Goal: Task Accomplishment & Management: Manage account settings

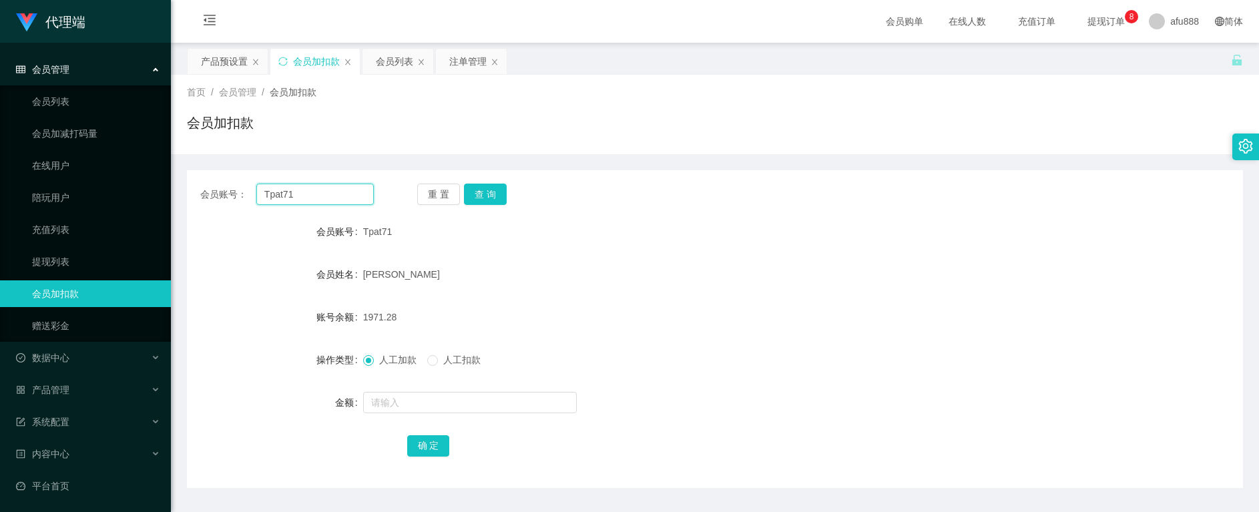
click at [303, 191] on input "Tpat71" at bounding box center [315, 194] width 118 height 21
click at [493, 189] on button "查 询" at bounding box center [485, 194] width 43 height 21
drag, startPoint x: 301, startPoint y: 198, endPoint x: 148, endPoint y: 186, distance: 153.3
click at [102, 193] on section "代理端 会员管理 会员列表 会员加减打码量 在线用户 陪玩用户 充值列表 提现列表 会员加扣款 赠送彩金 数据中心 员工统计 团队统计 产品管理 注单管理 产…" at bounding box center [629, 275] width 1259 height 550
paste input "6594246729"
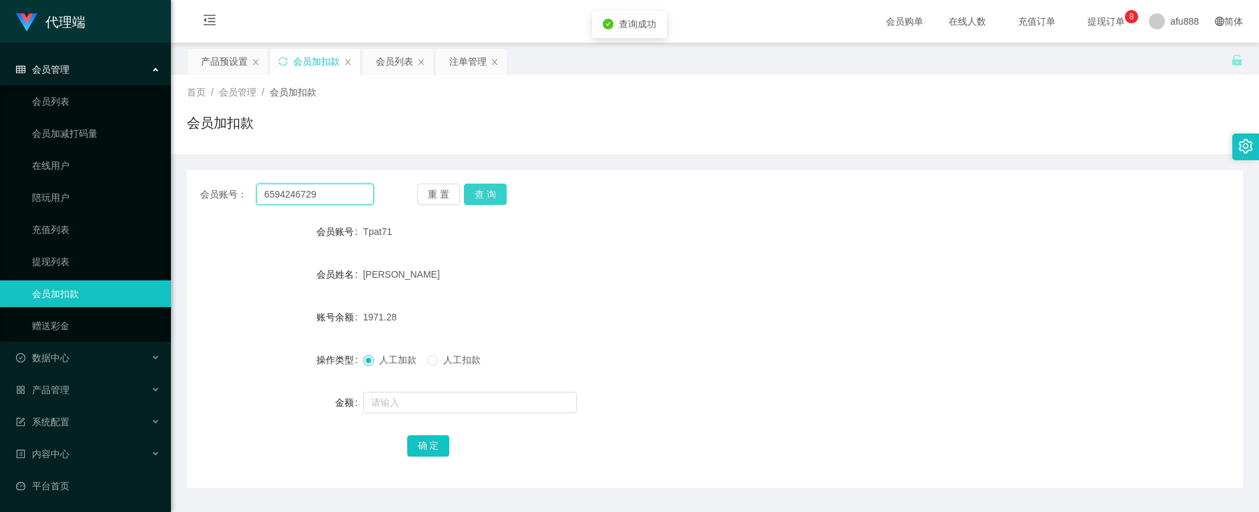
type input "6594246729"
click at [484, 195] on button "查 询" at bounding box center [485, 194] width 43 height 21
click at [273, 202] on input "6594246729" at bounding box center [315, 194] width 118 height 21
click at [869, 297] on form "会员账号 6594246729 会员姓名 [PERSON_NAME] 账号余额 1432.00 操作类型 人工加款 人工扣款 金额 确 定" at bounding box center [715, 338] width 1056 height 240
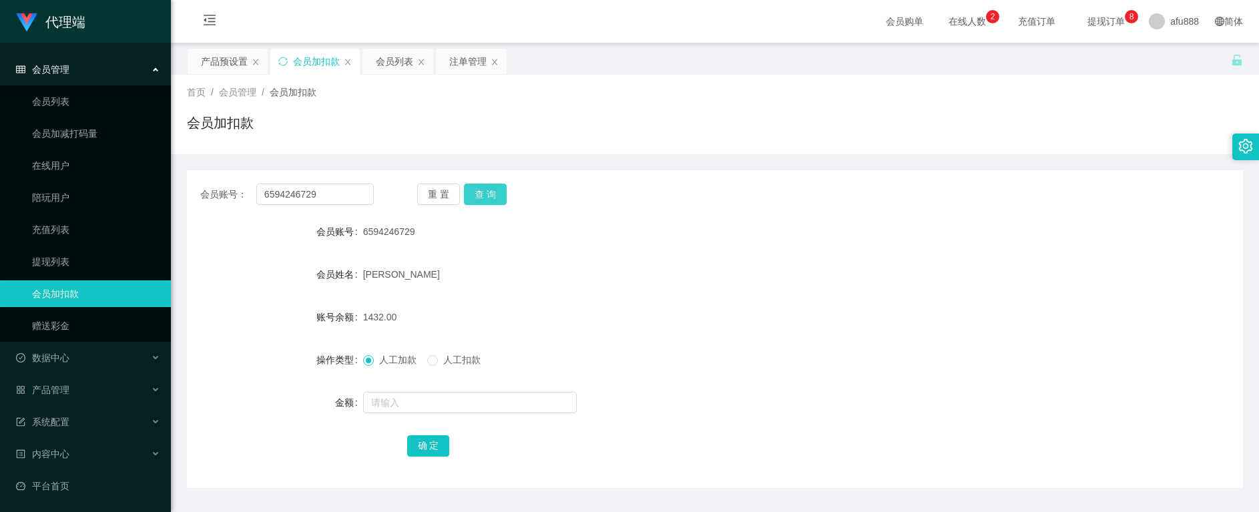
click at [489, 184] on button "查 询" at bounding box center [485, 194] width 43 height 21
click at [489, 192] on button "查 询" at bounding box center [485, 194] width 43 height 21
click at [216, 59] on div "产品预设置" at bounding box center [224, 61] width 47 height 25
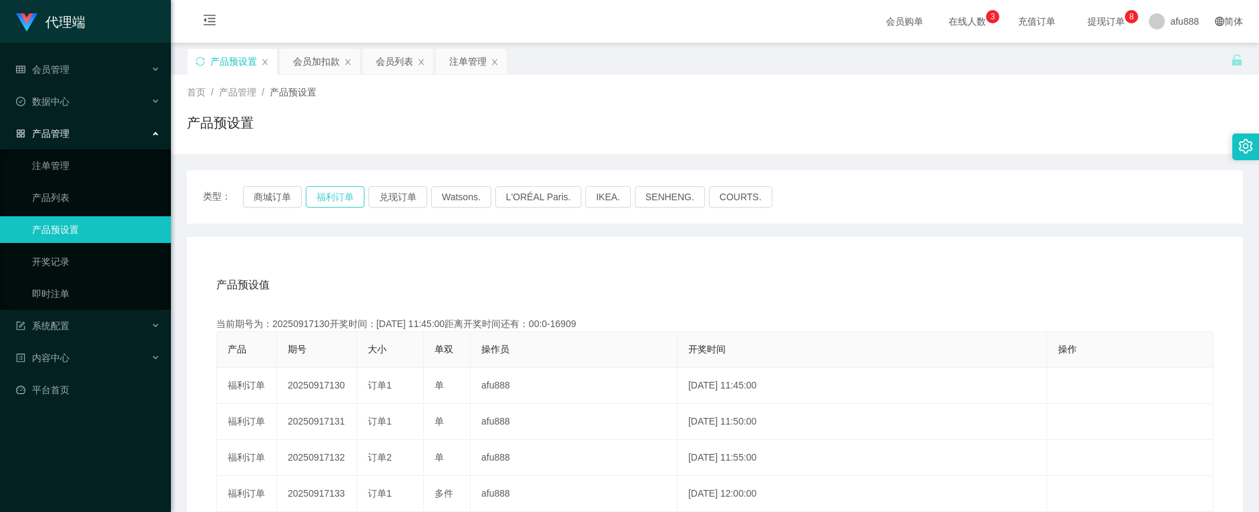
click at [330, 200] on button "福利订单" at bounding box center [335, 196] width 59 height 21
click at [307, 65] on div "会员加扣款" at bounding box center [316, 61] width 47 height 25
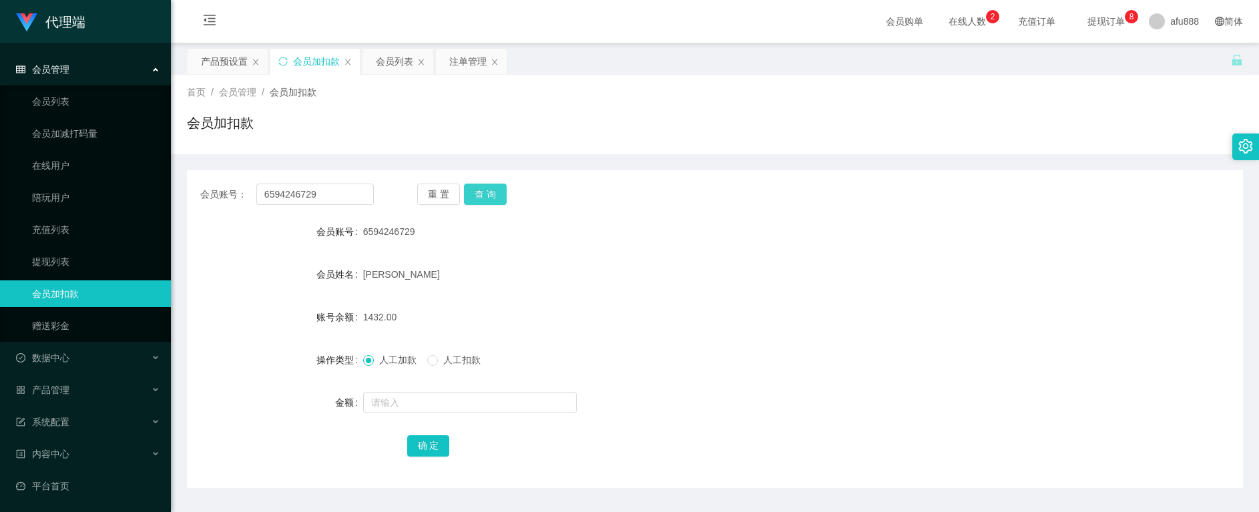
click at [488, 196] on button "查 询" at bounding box center [485, 194] width 43 height 21
click at [475, 196] on button "查 询" at bounding box center [485, 194] width 43 height 21
click at [489, 190] on button "查 询" at bounding box center [485, 194] width 43 height 21
click at [486, 192] on button "查 询" at bounding box center [485, 194] width 43 height 21
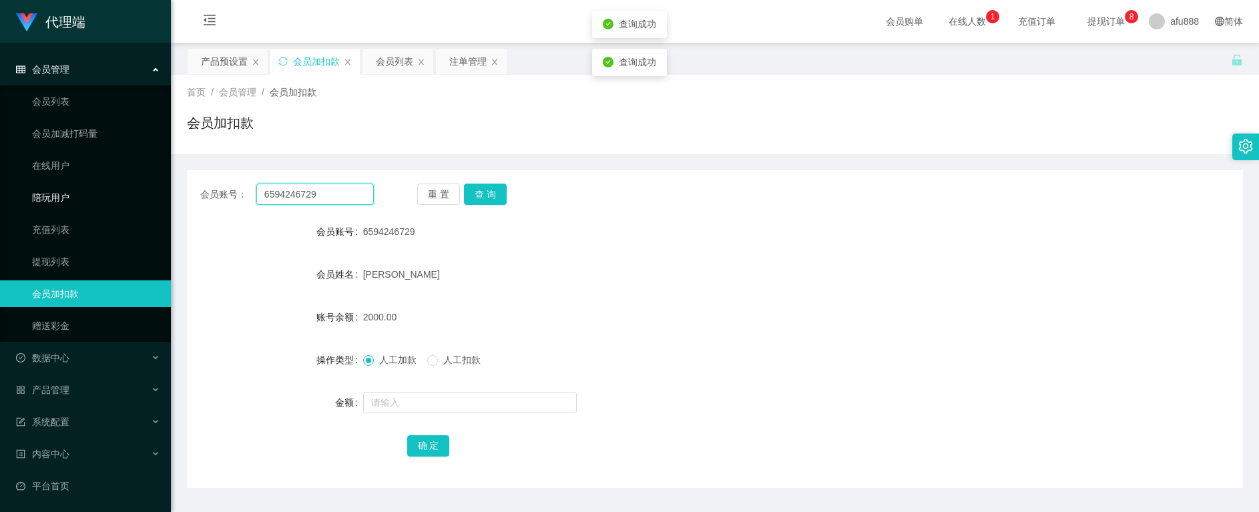
drag, startPoint x: 341, startPoint y: 194, endPoint x: 139, endPoint y: 187, distance: 201.8
click at [139, 187] on section "代理端 会员管理 会员列表 会员加减打码量 在线用户 陪玩用户 充值列表 提现列表 会员加扣款 赠送彩金 数据中心 员工统计 团队统计 产品管理 注单管理 产…" at bounding box center [629, 275] width 1259 height 550
click at [388, 69] on div "会员列表" at bounding box center [394, 61] width 37 height 25
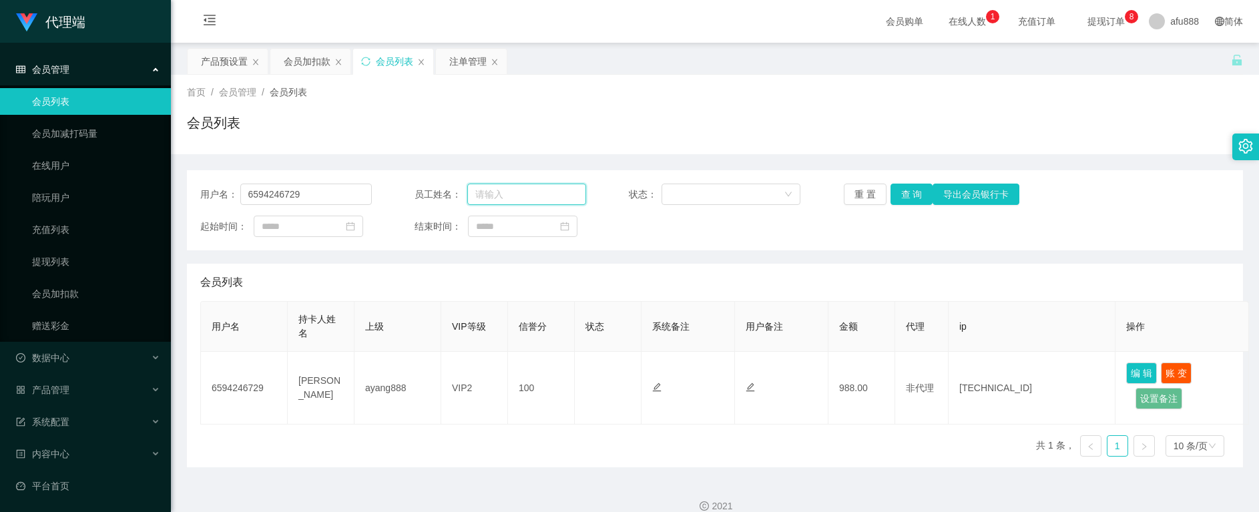
click at [511, 191] on input "text" at bounding box center [526, 194] width 119 height 21
click at [895, 194] on button "查 询" at bounding box center [912, 194] width 43 height 21
click at [899, 198] on button "查 询" at bounding box center [912, 194] width 43 height 21
click at [1136, 372] on button "编 辑" at bounding box center [1142, 373] width 31 height 21
type input "6594246729"
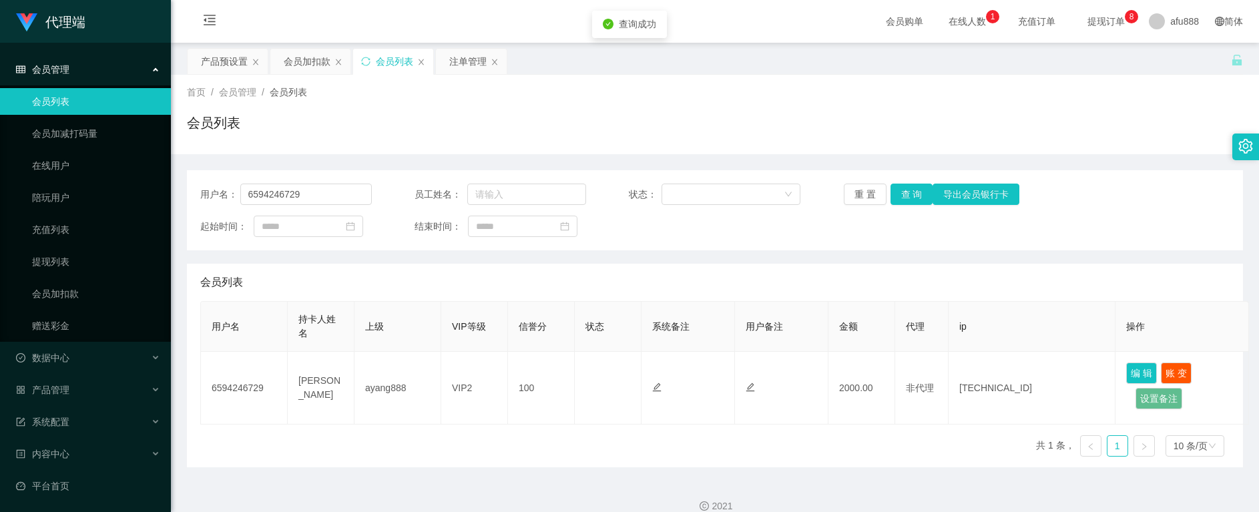
type input "6594246729"
type input "[PERSON_NAME]"
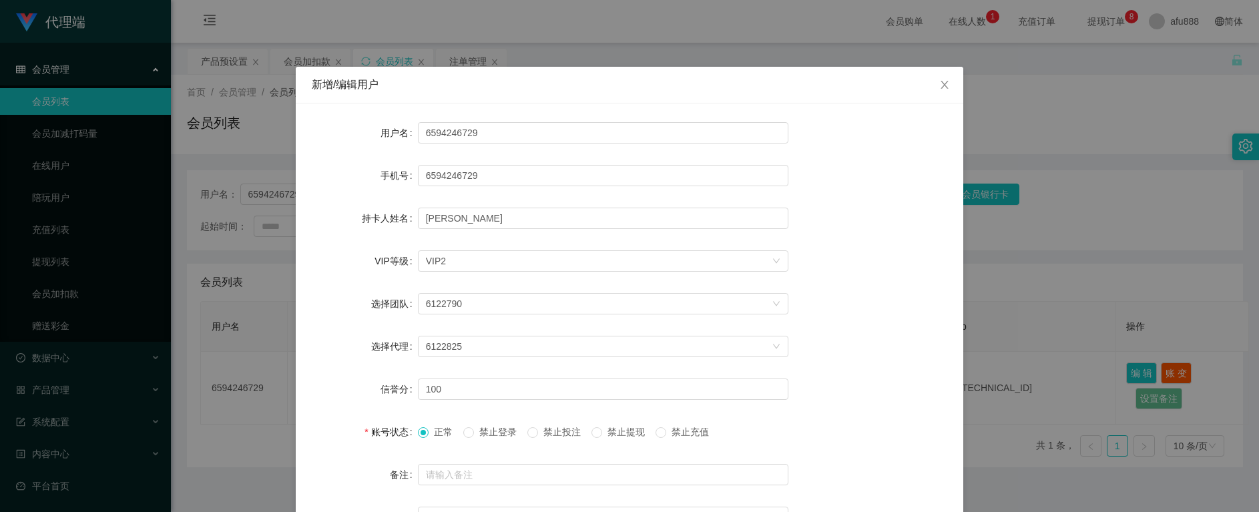
click at [1080, 281] on div "新增/编辑用户 用户名 6594246729 手机号 6594246729 持卡人姓名 [PERSON_NAME] VIP等级 选择VIP等级 VIP2 选择…" at bounding box center [629, 256] width 1259 height 512
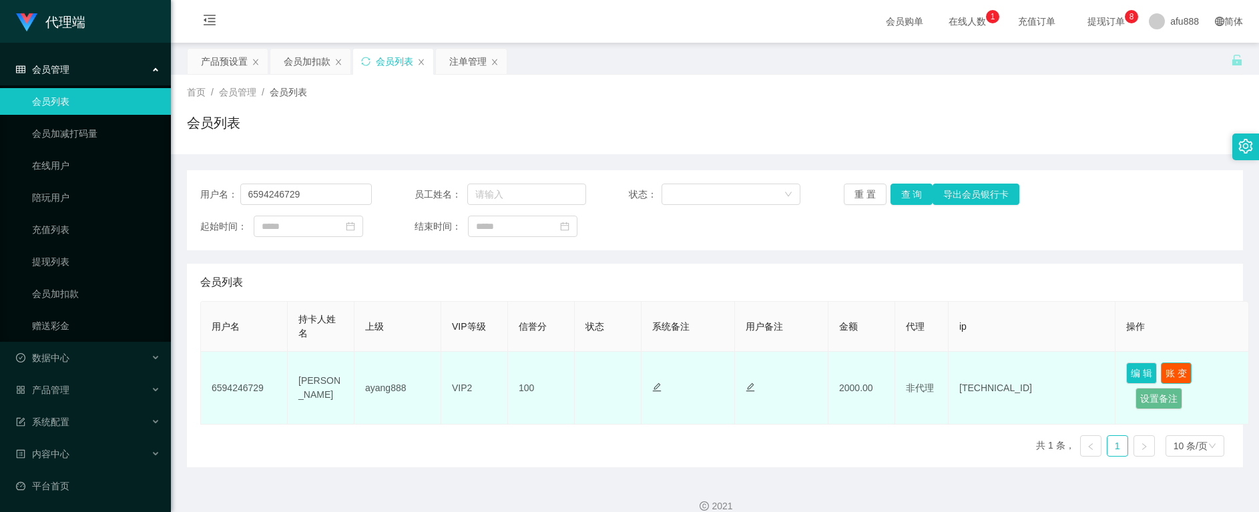
click at [1179, 377] on button "账 变" at bounding box center [1176, 373] width 31 height 21
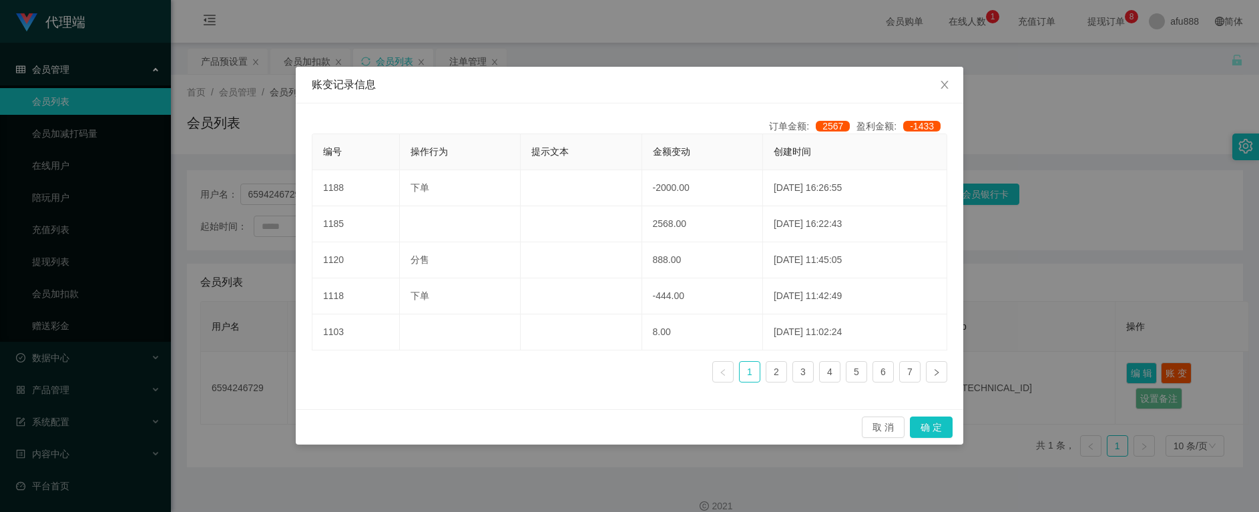
click at [604, 459] on div "账变记录信息 订单金额: 2567 盈利金额: -1433 编号 操作行为 提示文本 金额变动 创建时间 1188 下单 -2000.00 [DATE] 16…" at bounding box center [629, 256] width 1259 height 512
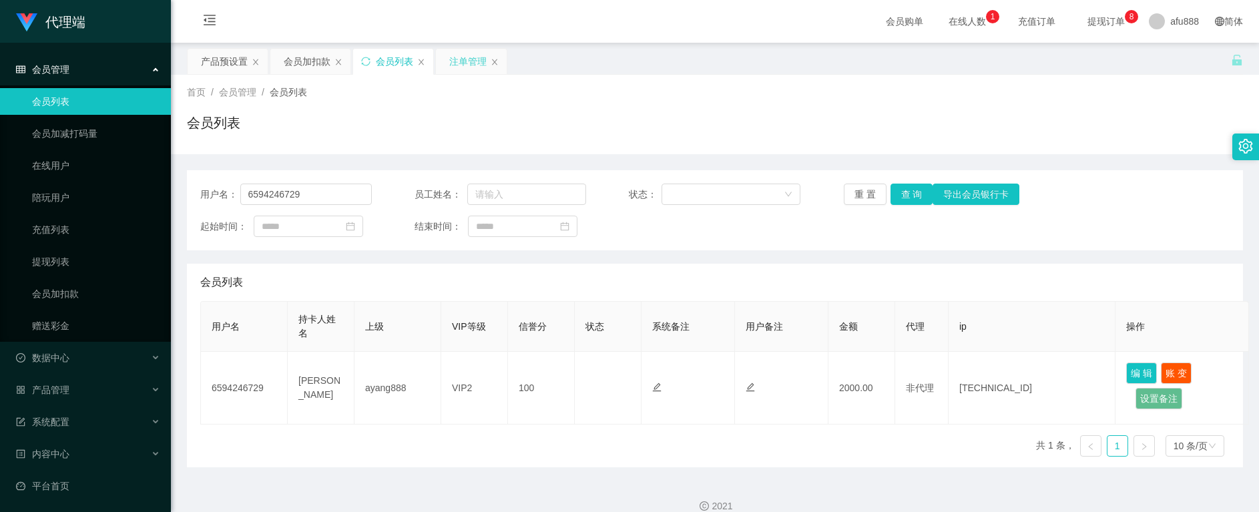
click at [471, 66] on div "注单管理" at bounding box center [467, 61] width 37 height 25
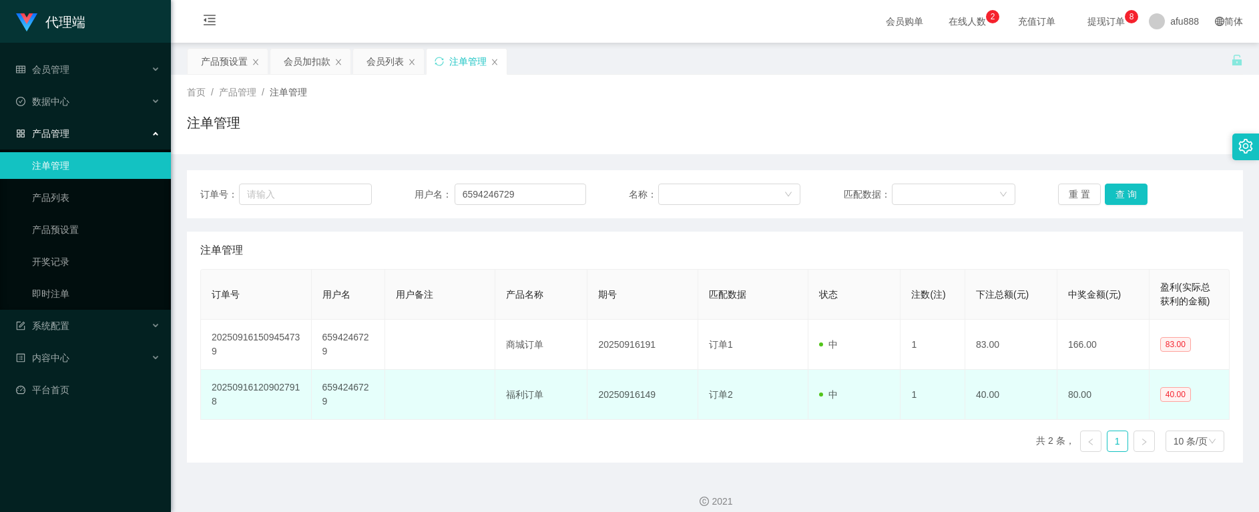
scroll to position [11, 0]
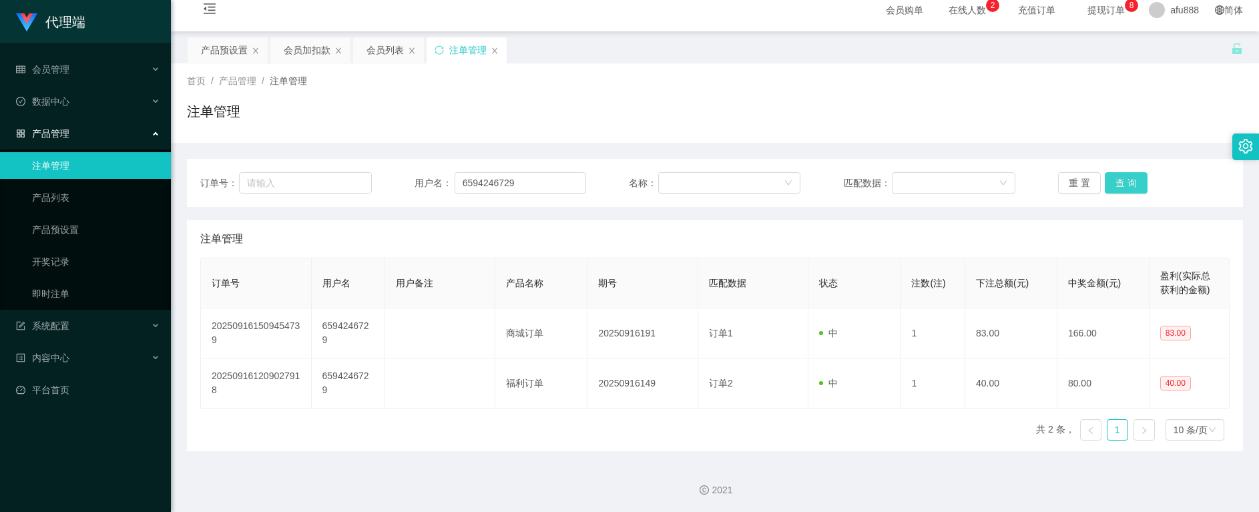
click at [1127, 185] on button "查 询" at bounding box center [1126, 182] width 43 height 21
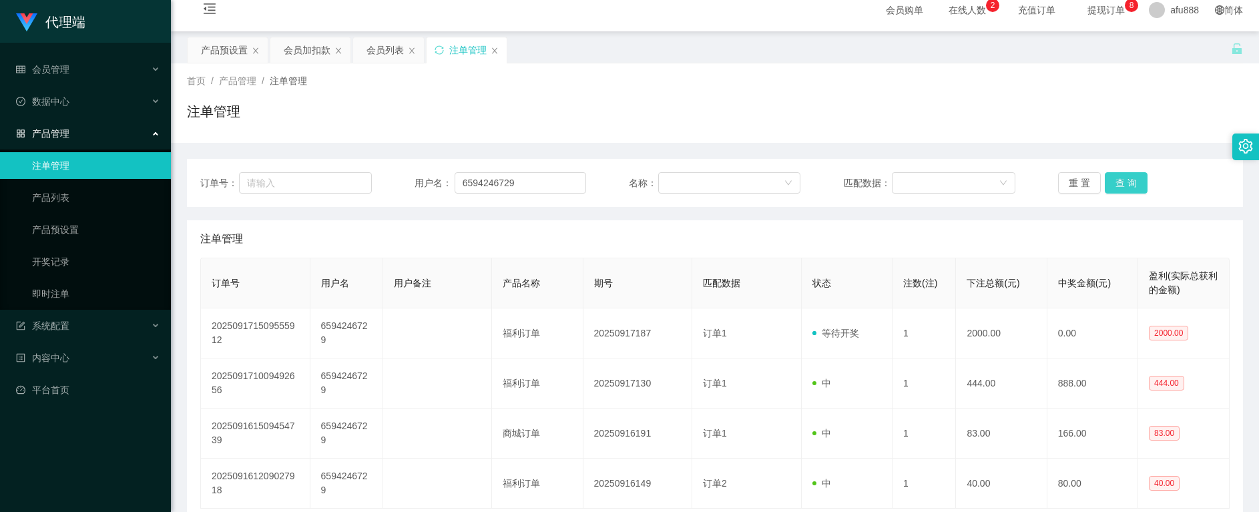
click at [1118, 179] on button "查 询" at bounding box center [1126, 182] width 43 height 21
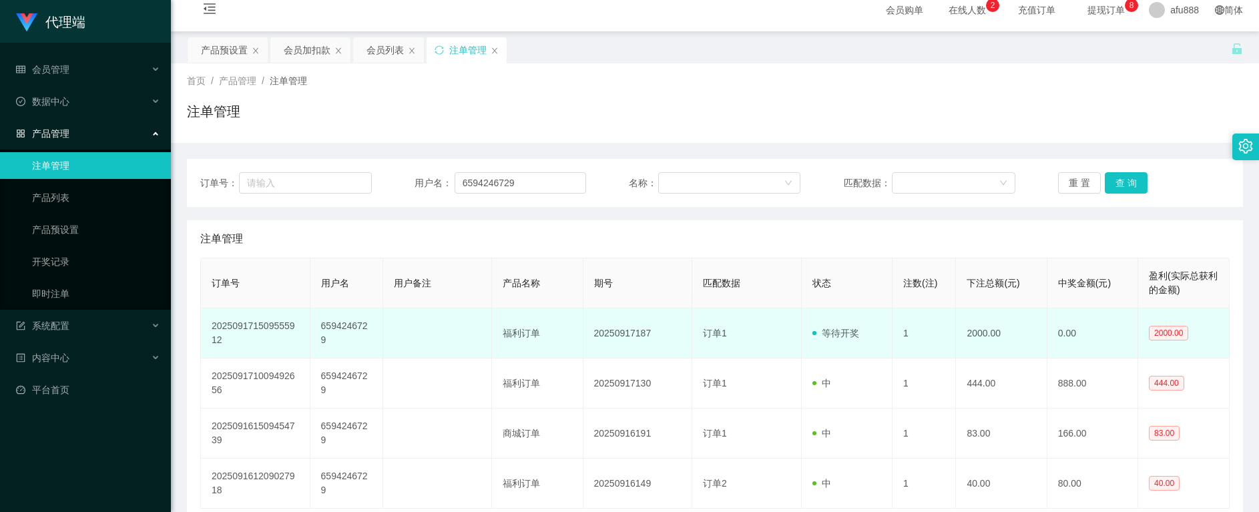
click at [726, 339] on td "订单1" at bounding box center [747, 334] width 110 height 50
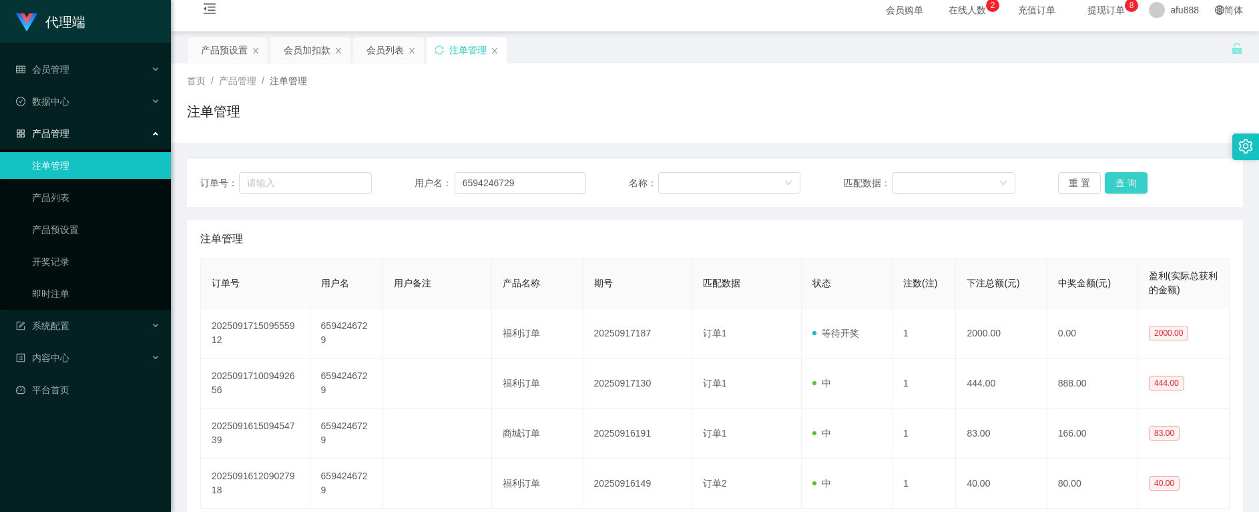
click at [1123, 185] on button "查 询" at bounding box center [1126, 182] width 43 height 21
click at [1123, 184] on button "查 询" at bounding box center [1126, 182] width 43 height 21
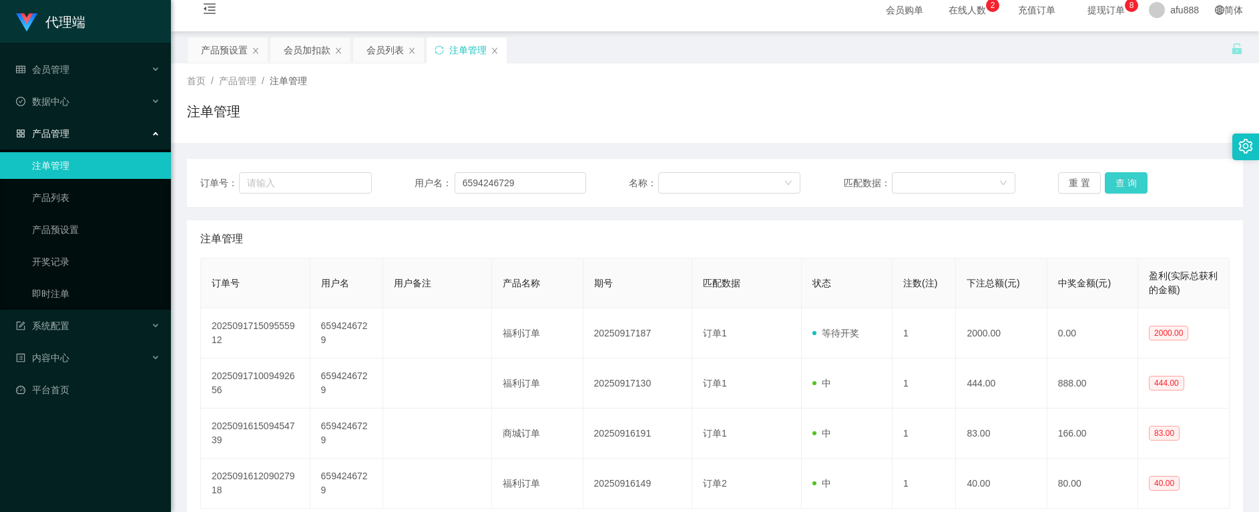
click at [1123, 184] on button "查 询" at bounding box center [1126, 182] width 43 height 21
click at [1123, 184] on button "查 询" at bounding box center [1133, 182] width 57 height 21
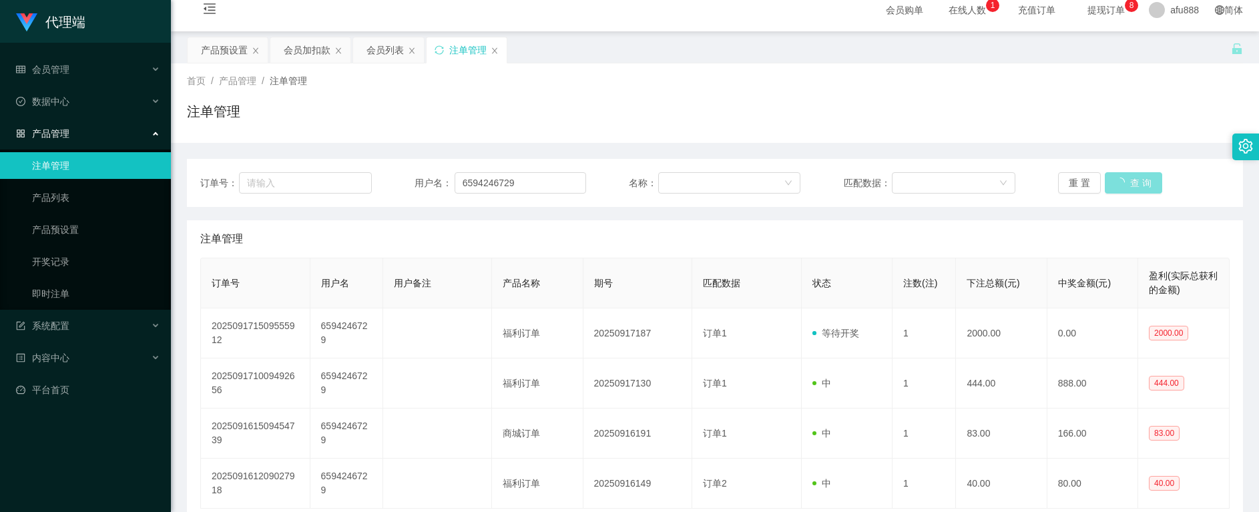
click at [1123, 184] on button "查 询" at bounding box center [1133, 182] width 57 height 21
click at [1123, 184] on button "查 询" at bounding box center [1126, 182] width 43 height 21
click at [1123, 184] on div "重 置 查 询" at bounding box center [1144, 182] width 172 height 21
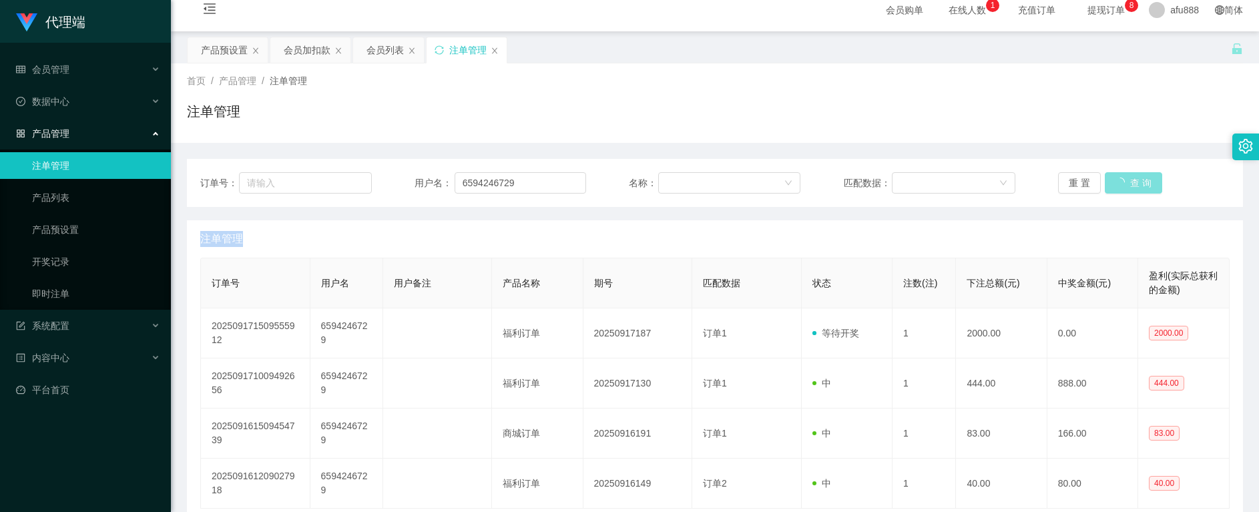
click at [1123, 184] on button "查 询" at bounding box center [1133, 182] width 57 height 21
click at [1123, 184] on div "重 置 查 询" at bounding box center [1144, 182] width 172 height 21
click at [1123, 184] on button "查 询" at bounding box center [1126, 182] width 43 height 21
click at [1123, 184] on div "重 置 查 询" at bounding box center [1144, 182] width 172 height 21
click at [1123, 184] on button "查 询" at bounding box center [1133, 182] width 57 height 21
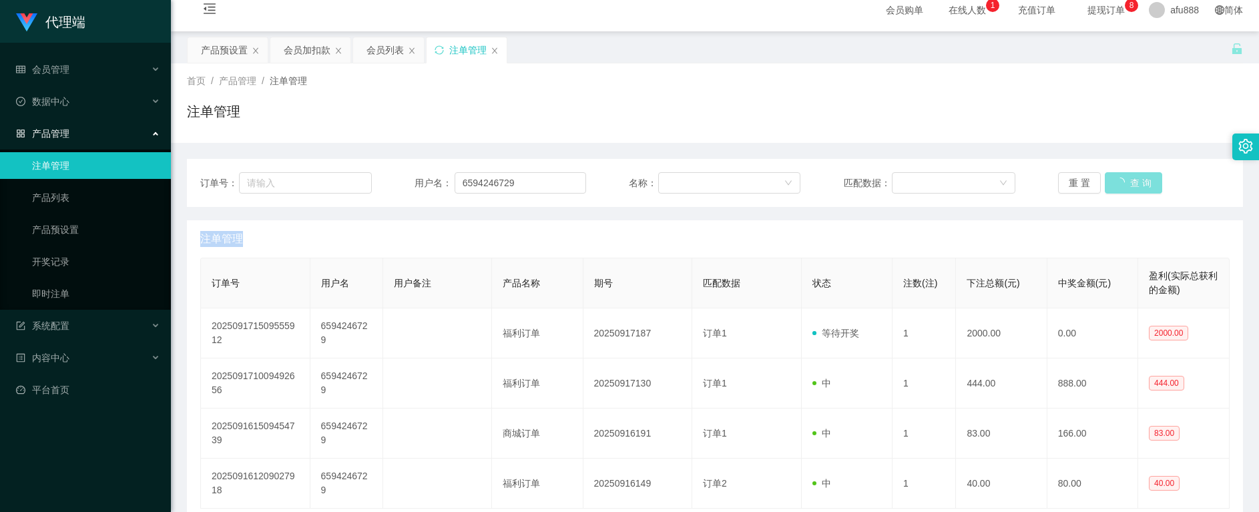
click at [1123, 184] on button "查 询" at bounding box center [1133, 182] width 57 height 21
click at [1123, 184] on div "重 置 查 询" at bounding box center [1144, 182] width 172 height 21
click at [1123, 184] on button "查 询" at bounding box center [1126, 182] width 43 height 21
click at [1125, 188] on button "查 询" at bounding box center [1126, 182] width 43 height 21
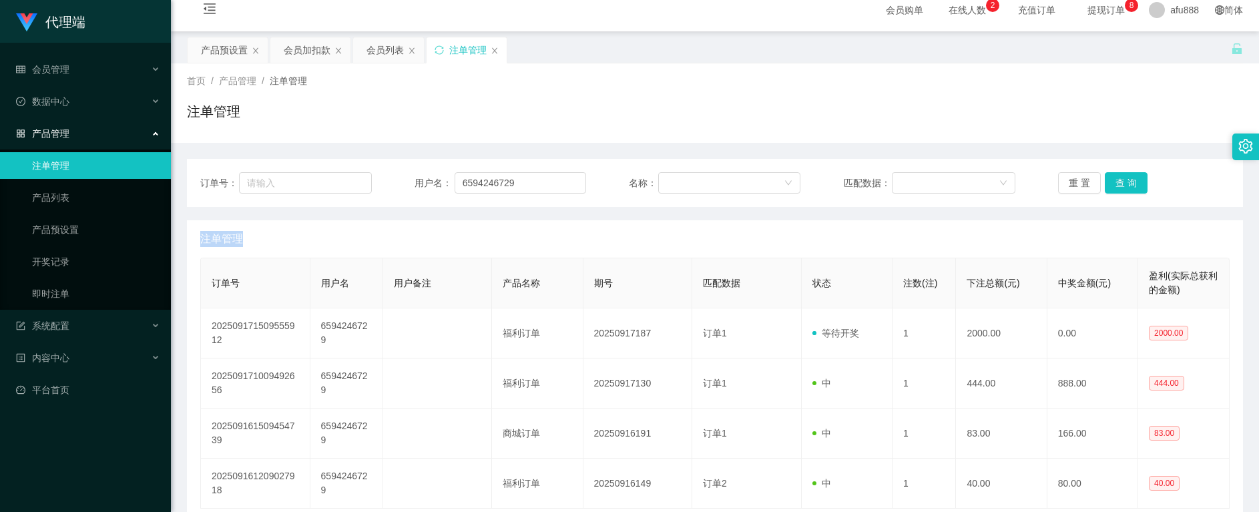
click at [291, 47] on div "会员加扣款" at bounding box center [307, 49] width 47 height 25
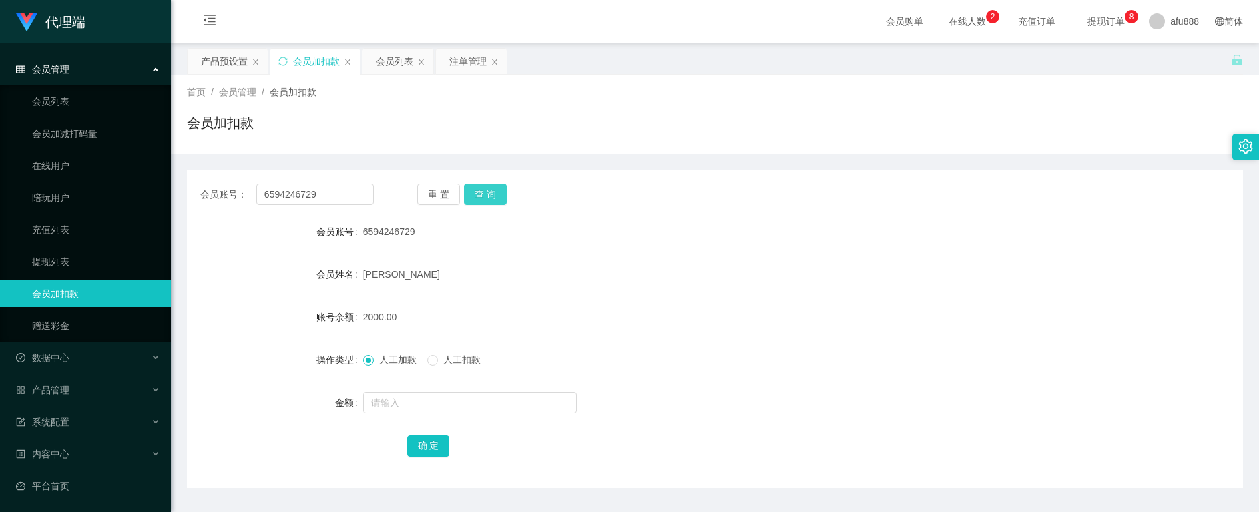
click at [483, 194] on button "查 询" at bounding box center [485, 194] width 43 height 21
click at [482, 194] on button "查 询" at bounding box center [485, 194] width 43 height 21
click at [481, 194] on button "查 询" at bounding box center [485, 194] width 43 height 21
click at [481, 194] on div "重 置 查 询" at bounding box center [504, 194] width 174 height 21
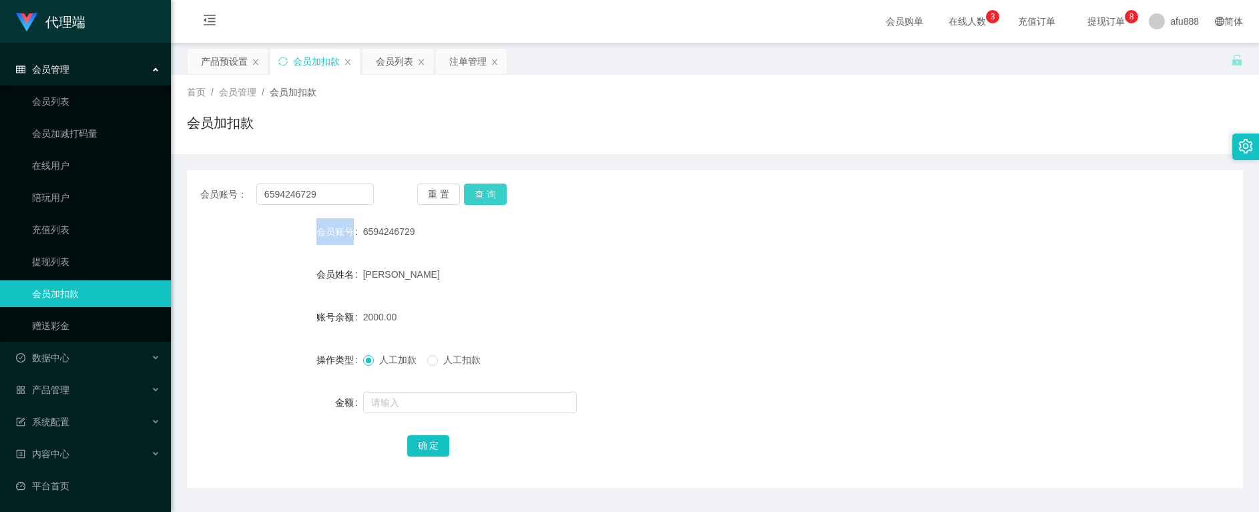
click at [477, 193] on button "查 询" at bounding box center [485, 194] width 43 height 21
click at [477, 192] on button "查 询" at bounding box center [485, 194] width 43 height 21
click at [478, 192] on div "重 置 查 询" at bounding box center [504, 194] width 174 height 21
click at [478, 192] on button "查 询" at bounding box center [485, 194] width 43 height 21
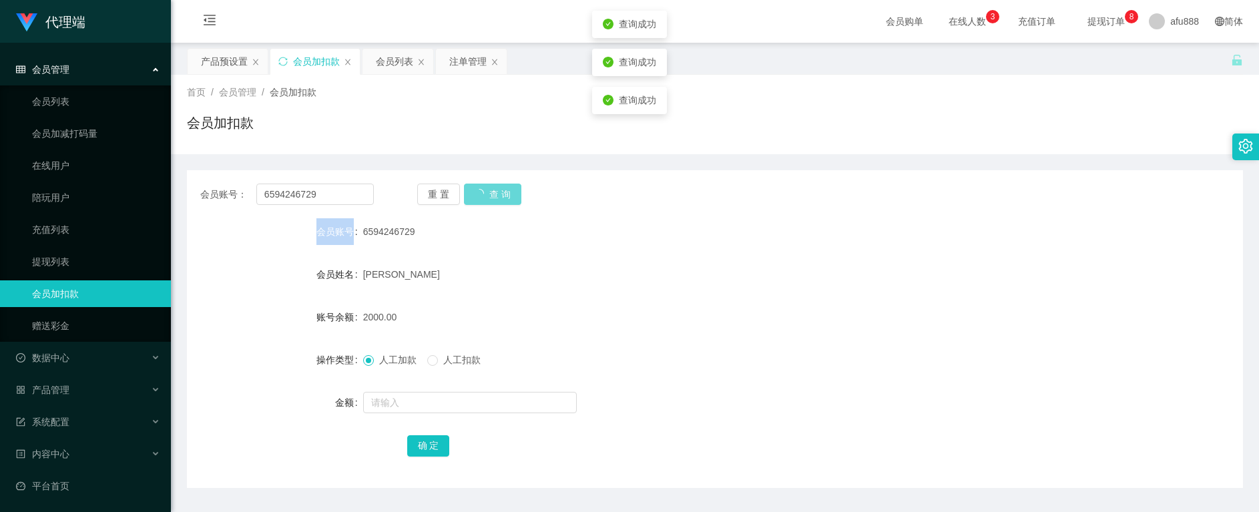
click at [478, 192] on div "重 置 查 询" at bounding box center [504, 194] width 174 height 21
click at [478, 192] on button "查 询" at bounding box center [492, 194] width 57 height 21
drag, startPoint x: 325, startPoint y: 192, endPoint x: 136, endPoint y: 172, distance: 190.1
click at [136, 172] on section "代理端 会员管理 会员列表 会员加减打码量 在线用户 陪玩用户 充值列表 提现列表 会员加扣款 赠送彩金 数据中心 员工统计 团队统计 产品管理 注单管理 产…" at bounding box center [629, 275] width 1259 height 550
paste input "text"
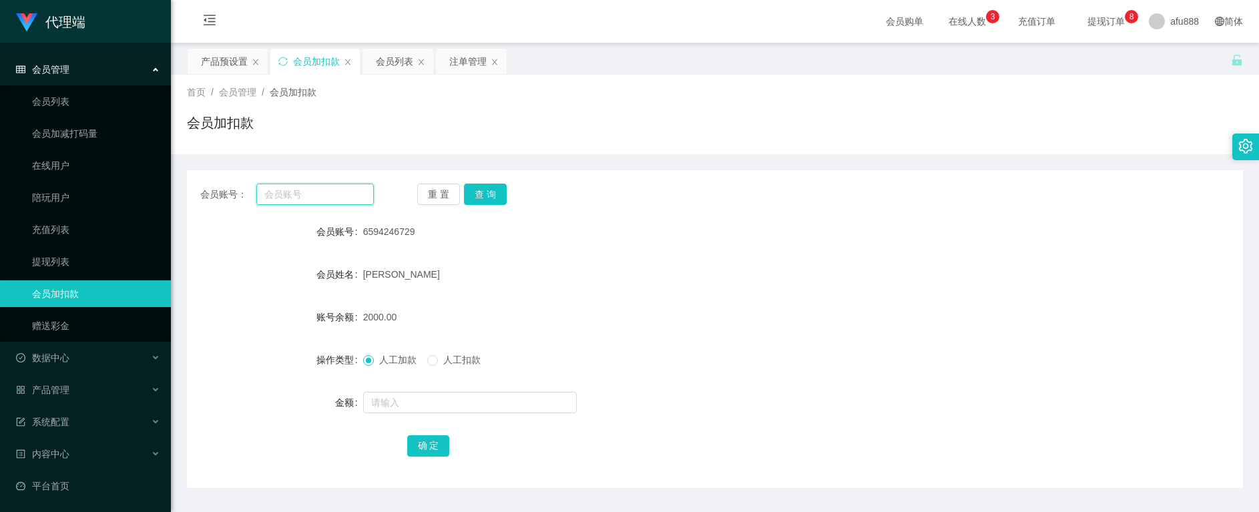
click at [329, 197] on input "text" at bounding box center [315, 194] width 118 height 21
paste input "text"
click at [207, 59] on div "产品预设置" at bounding box center [224, 61] width 47 height 25
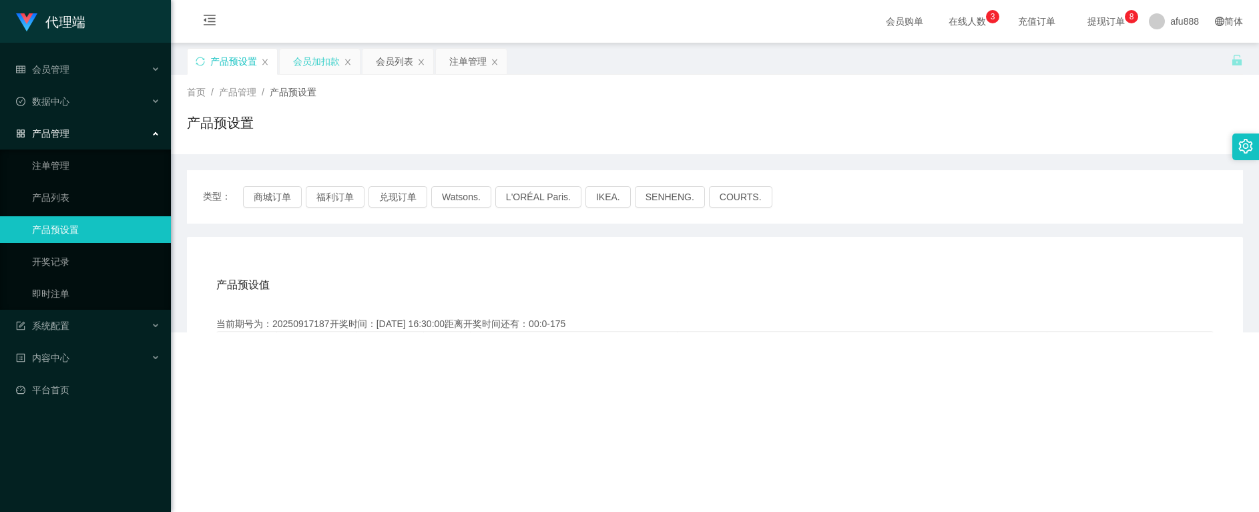
click at [306, 65] on div "会员加扣款" at bounding box center [316, 61] width 47 height 25
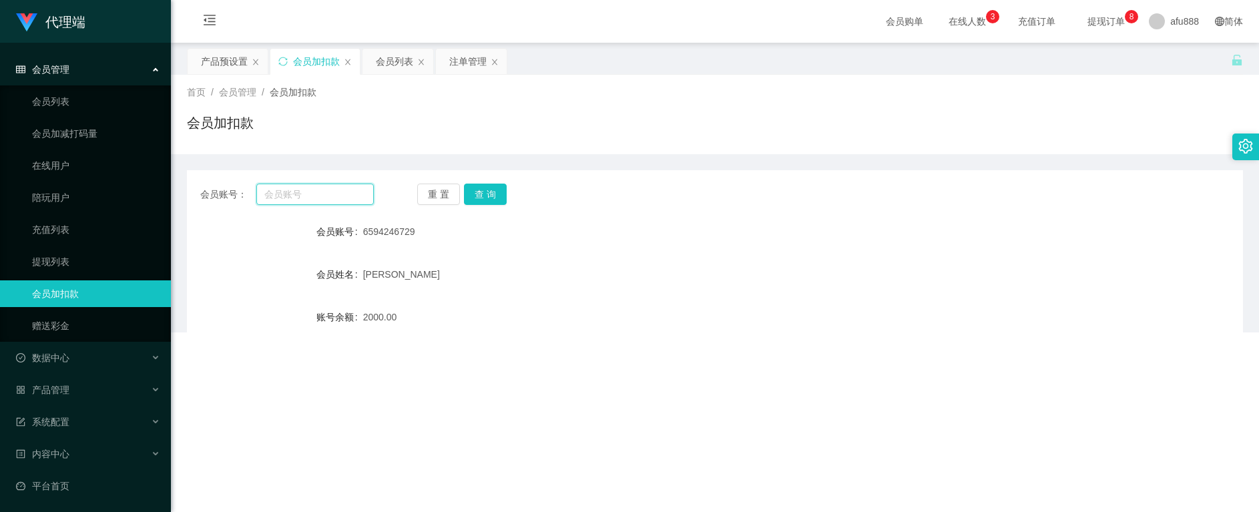
click at [296, 189] on input "text" at bounding box center [315, 194] width 118 height 21
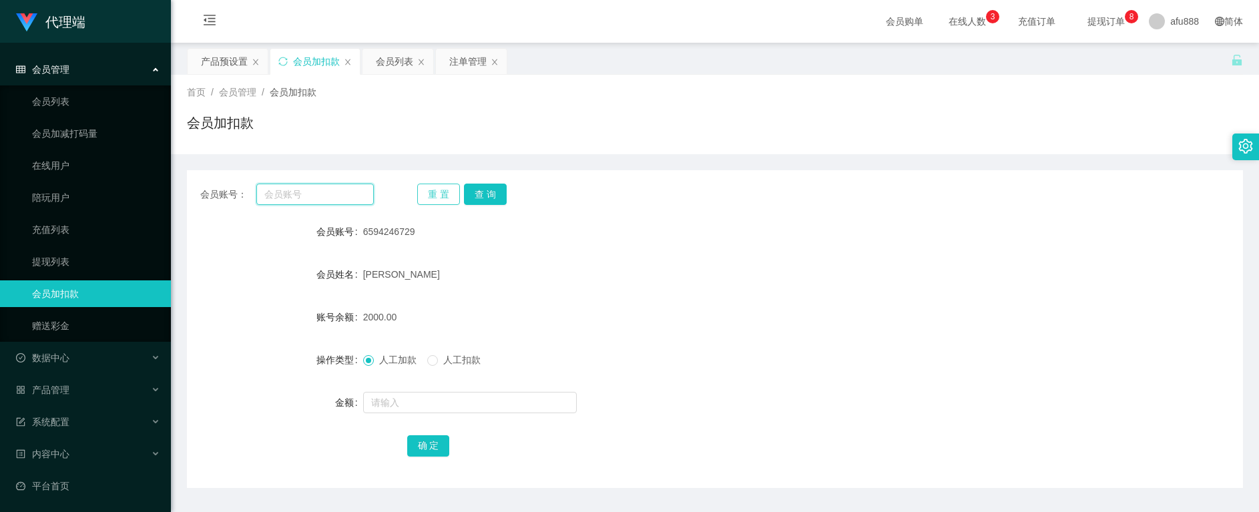
paste input "6594246729"
type input "6594246729"
click at [487, 185] on button "查 询" at bounding box center [485, 194] width 43 height 21
click at [459, 63] on div "注单管理" at bounding box center [467, 61] width 37 height 25
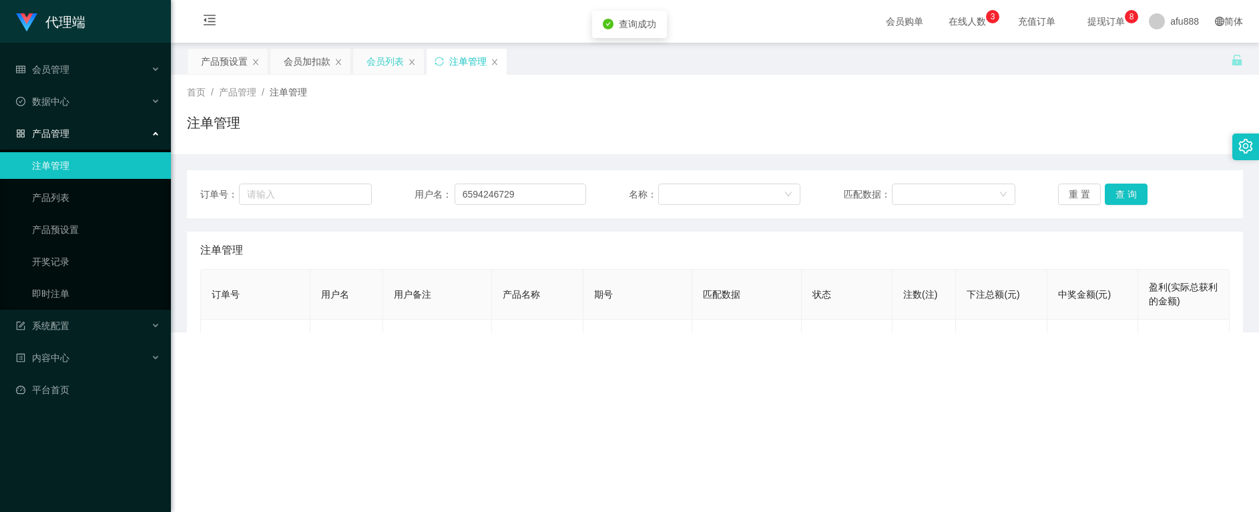
click at [377, 62] on div "会员列表" at bounding box center [385, 61] width 37 height 25
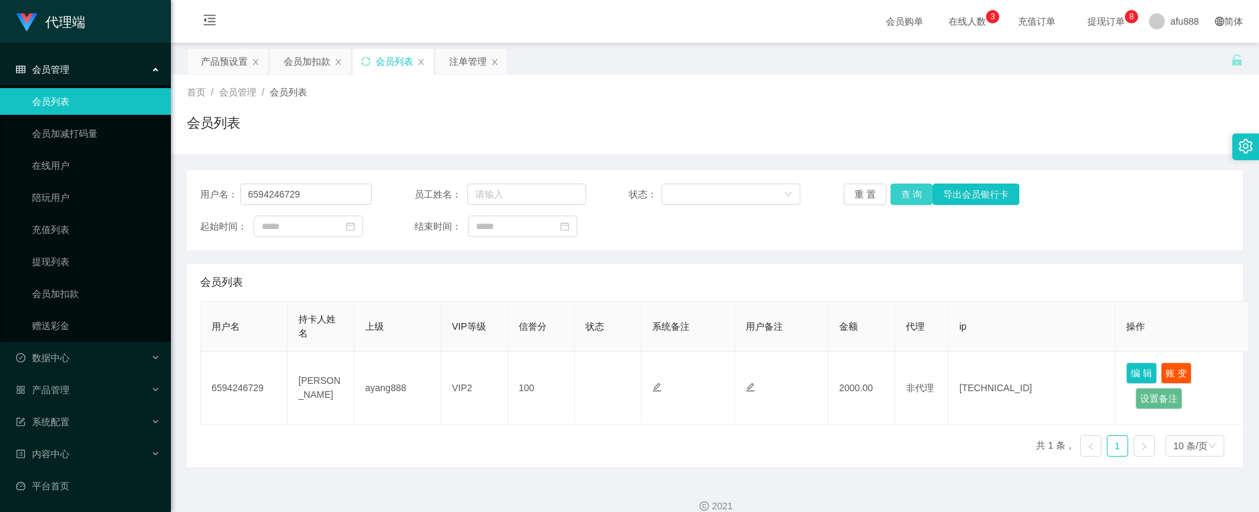
click at [909, 194] on button "查 询" at bounding box center [912, 194] width 43 height 21
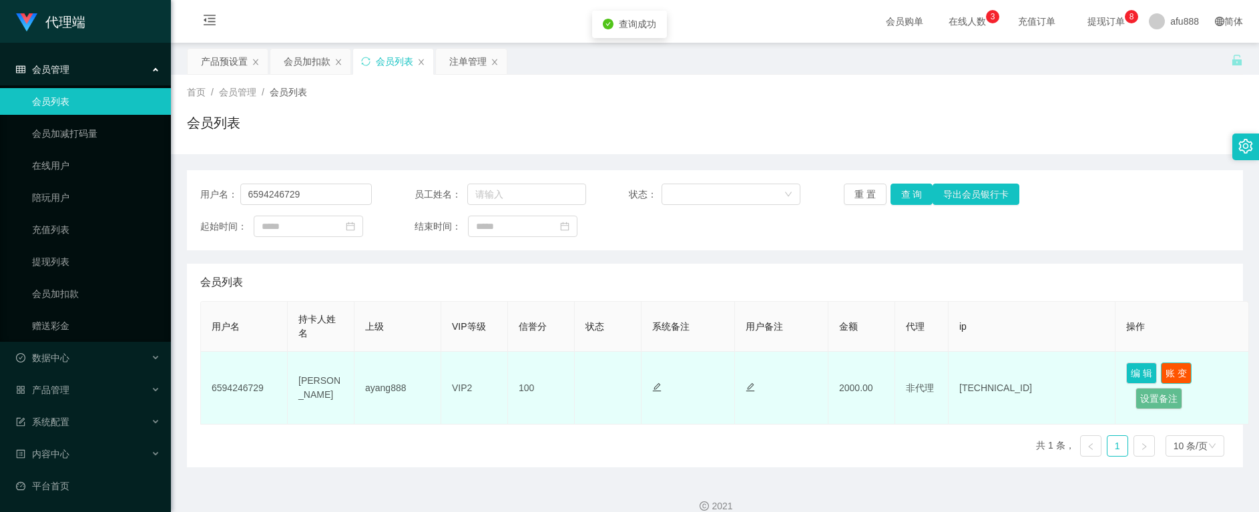
click at [1175, 372] on button "账 变" at bounding box center [1176, 373] width 31 height 21
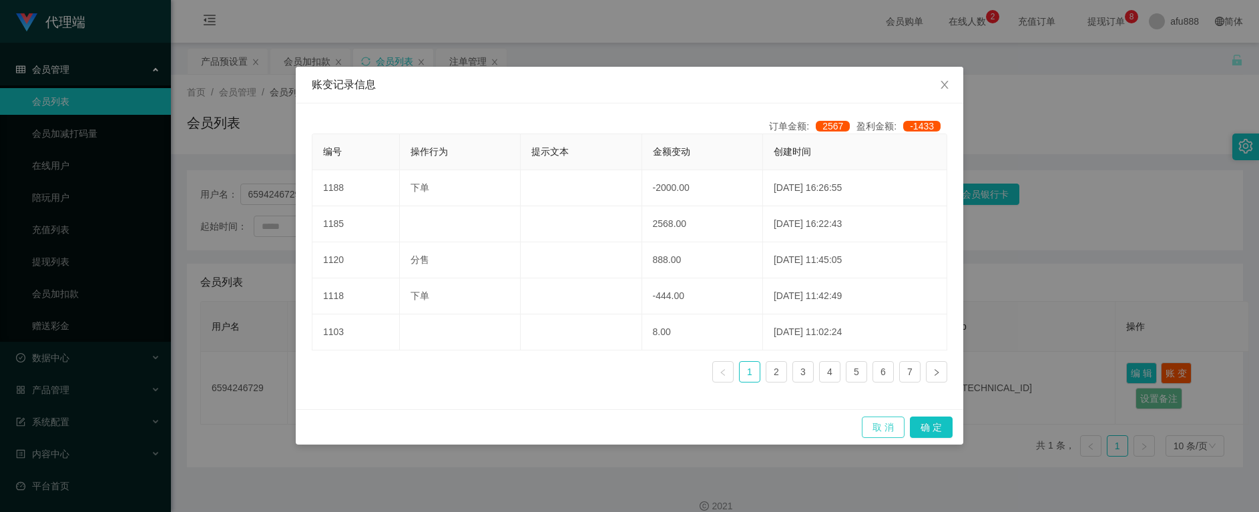
click at [875, 426] on button "取 消" at bounding box center [883, 427] width 43 height 21
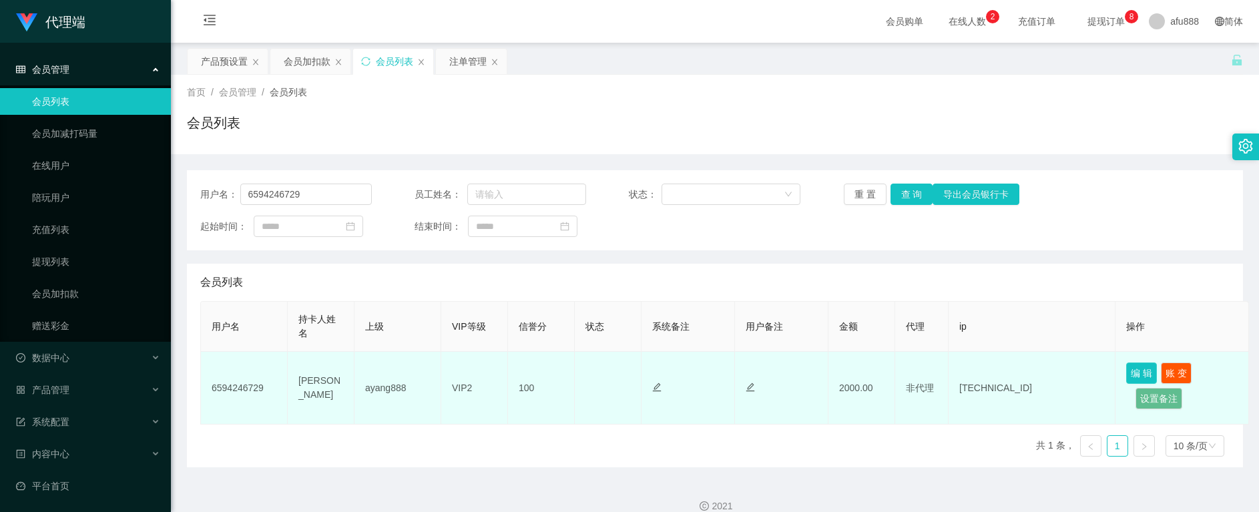
click at [1135, 371] on button "编 辑" at bounding box center [1142, 373] width 31 height 21
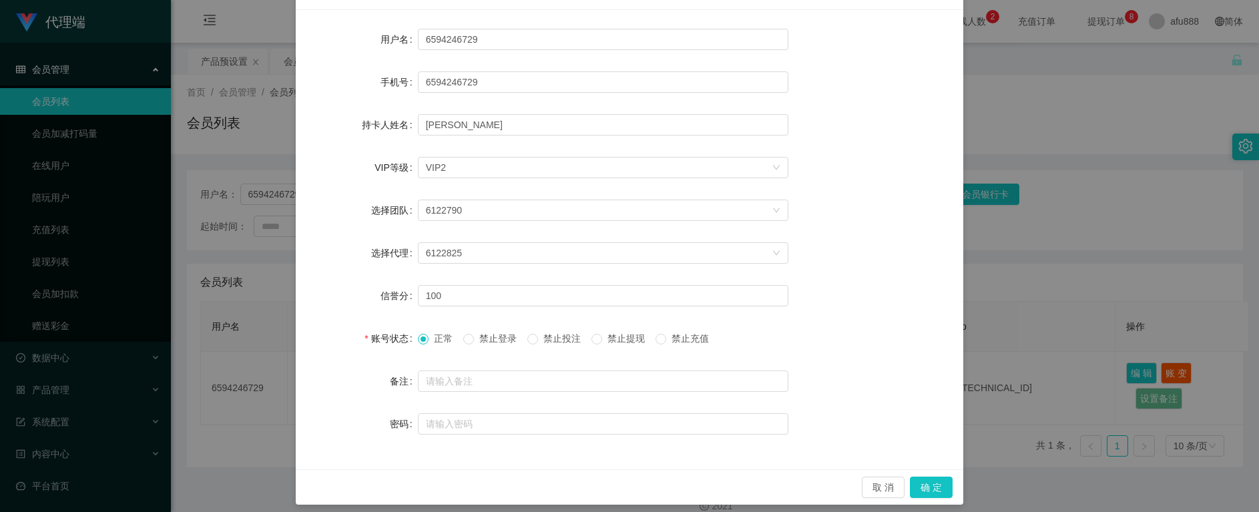
scroll to position [102, 0]
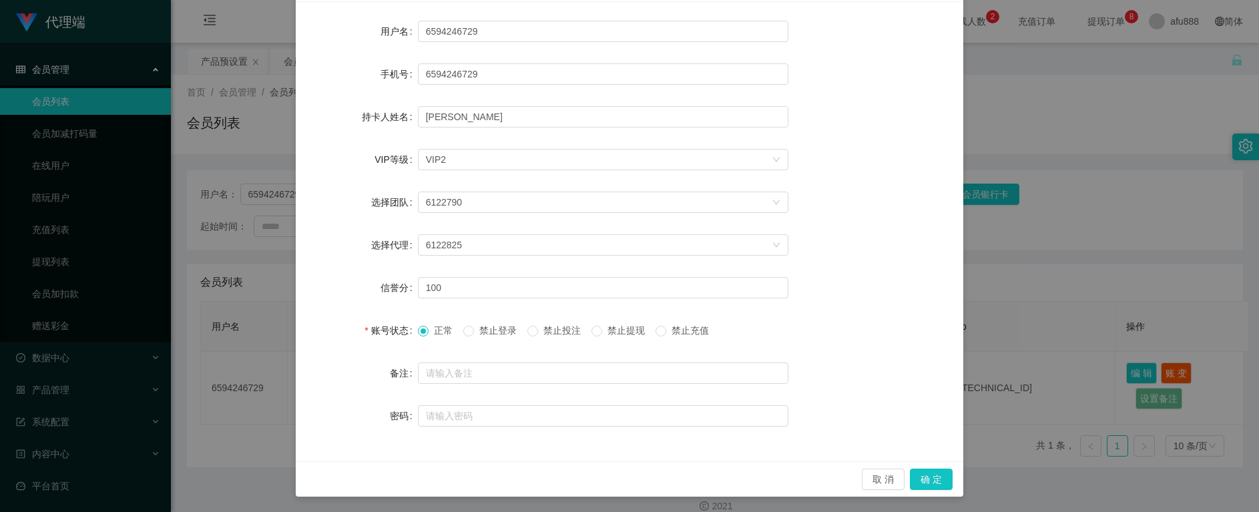
click at [1120, 219] on div "新增/编辑用户 用户名 6594246729 手机号 6594246729 持卡人姓名 [PERSON_NAME] VIP等级 选择VIP等级 VIP2 选择…" at bounding box center [629, 256] width 1259 height 512
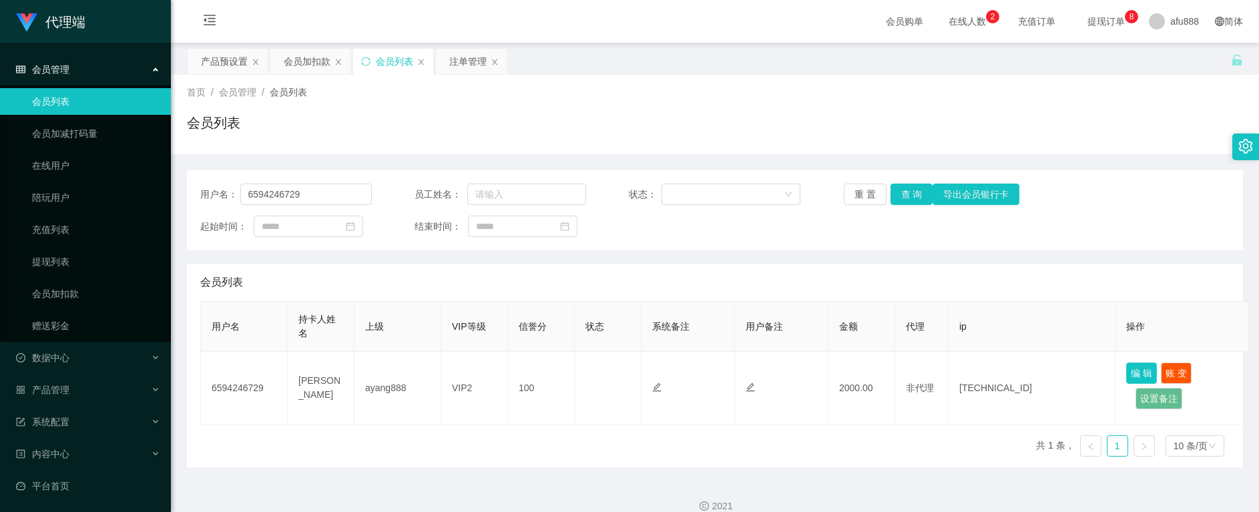
scroll to position [0, 0]
click at [448, 441] on div "用户名 持卡人姓名 上级 VIP等级 信誉分 状态 系统备注 用户备注 金额 代理 ip 操作 6594246729 [PERSON_NAME] ayang8…" at bounding box center [715, 384] width 1030 height 166
click at [218, 63] on div "产品预设置" at bounding box center [224, 61] width 47 height 25
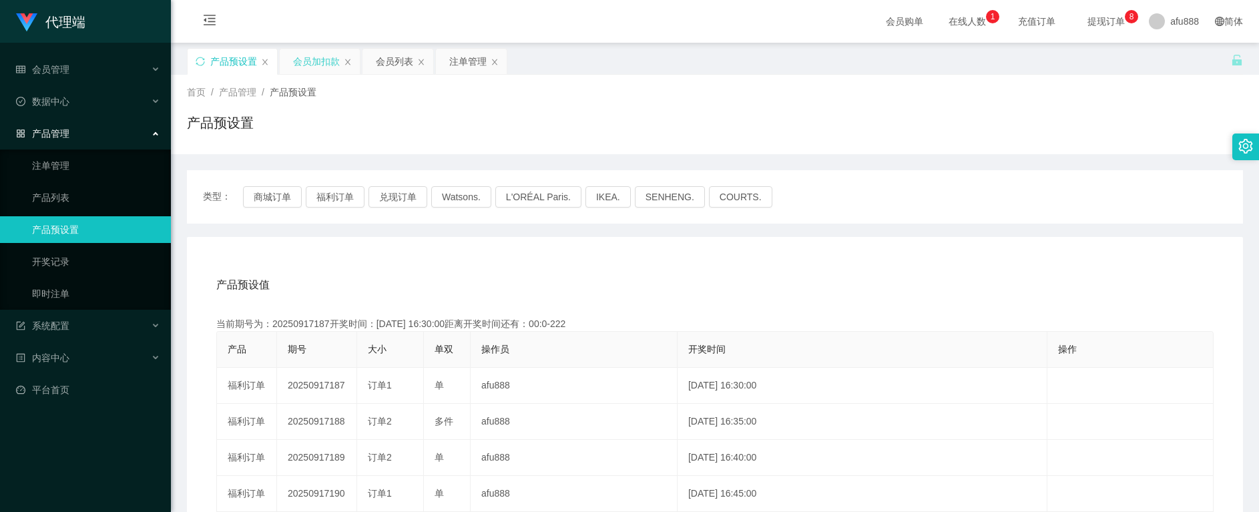
click at [311, 62] on div "会员加扣款" at bounding box center [316, 61] width 47 height 25
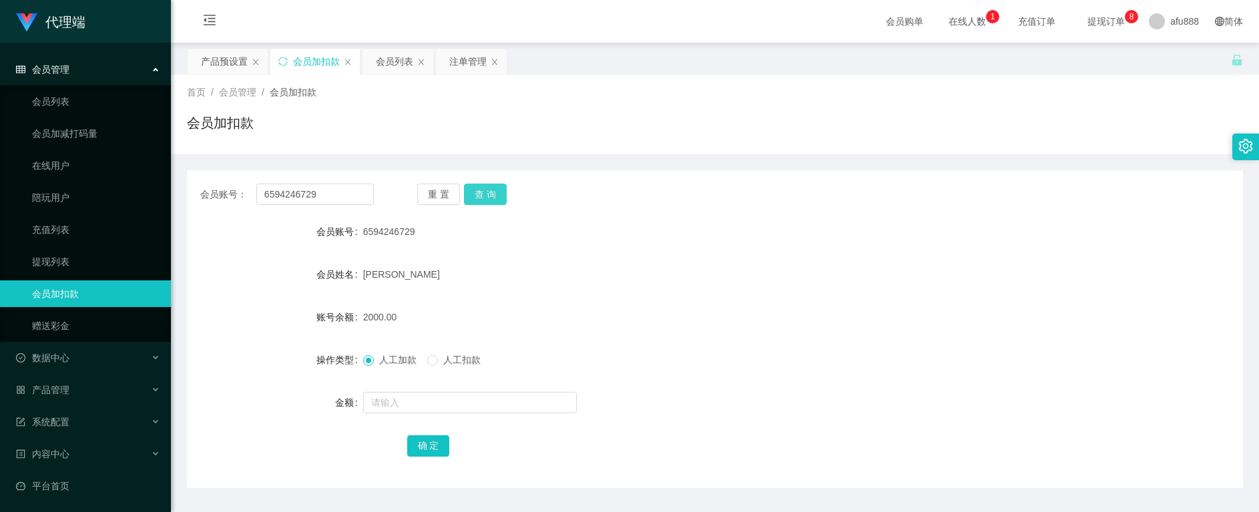
click at [475, 197] on button "查 询" at bounding box center [485, 194] width 43 height 21
click at [475, 197] on div "重 置 查 询" at bounding box center [504, 194] width 174 height 21
click at [475, 197] on button "查 询" at bounding box center [485, 194] width 43 height 21
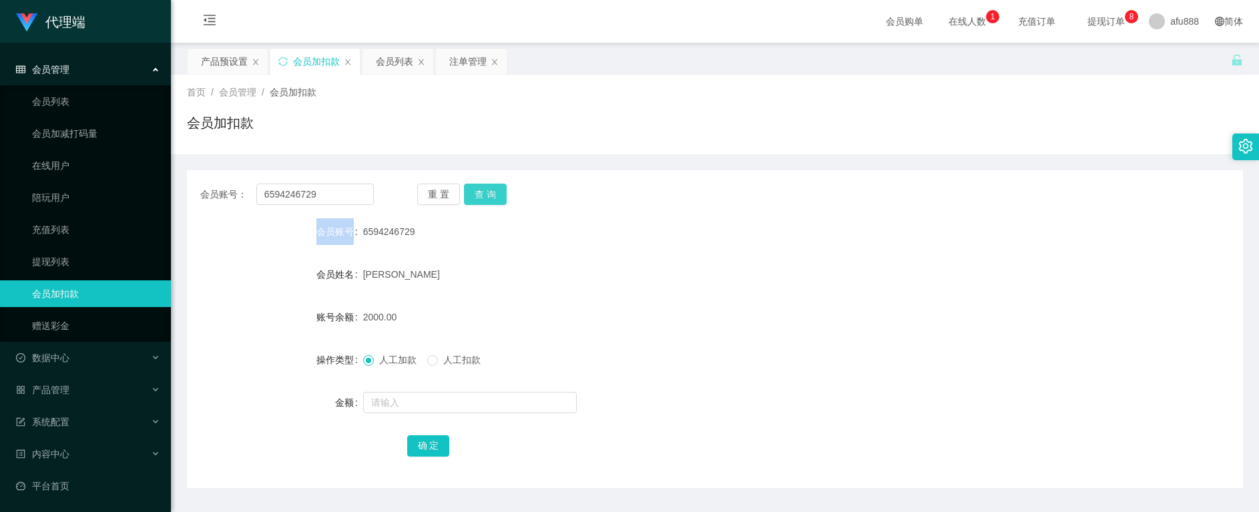
click at [479, 196] on button "查 询" at bounding box center [485, 194] width 43 height 21
click at [475, 197] on button "查 询" at bounding box center [485, 194] width 43 height 21
click at [484, 190] on button "查 询" at bounding box center [485, 194] width 43 height 21
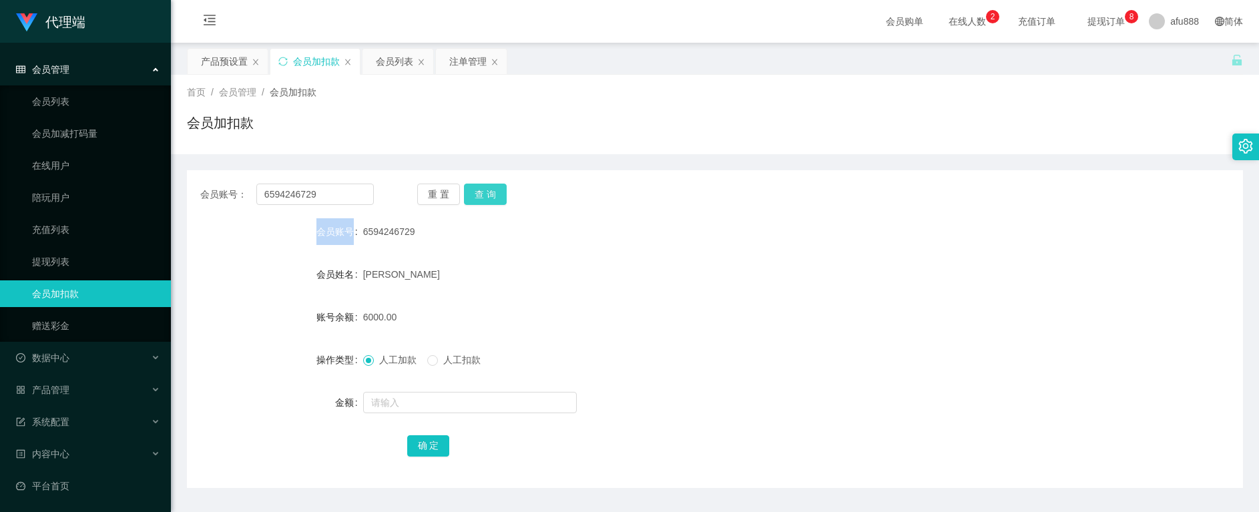
click at [487, 189] on button "查 询" at bounding box center [485, 194] width 43 height 21
click at [481, 194] on button "查 询" at bounding box center [485, 194] width 43 height 21
